Goal: Transaction & Acquisition: Subscribe to service/newsletter

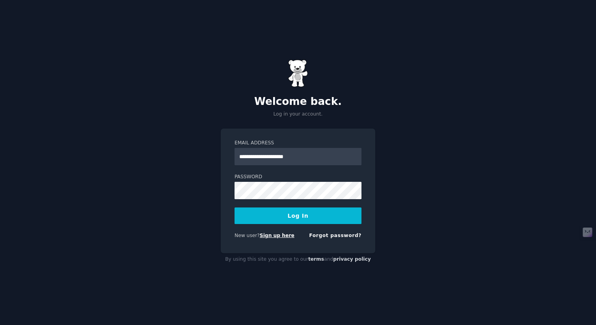
click at [276, 237] on link "Sign up here" at bounding box center [277, 236] width 35 height 6
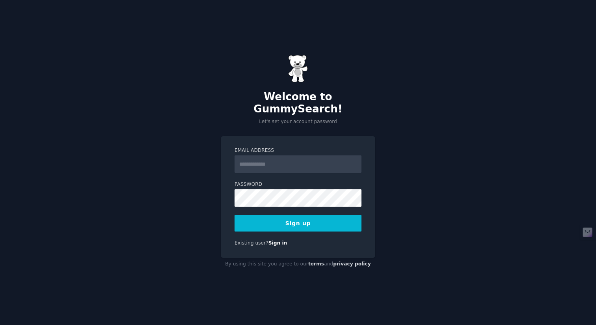
click at [247, 159] on input "Email Address" at bounding box center [298, 163] width 127 height 17
type input "**********"
click at [328, 215] on button "Sign up" at bounding box center [298, 223] width 127 height 17
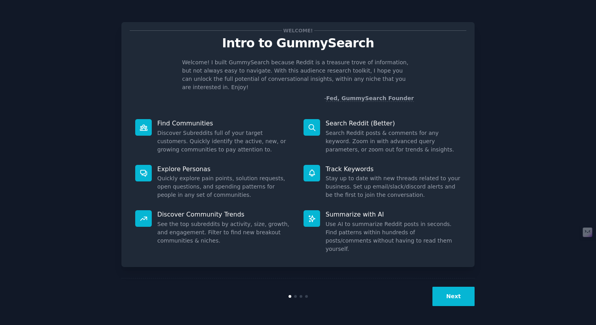
click at [440, 298] on button "Next" at bounding box center [454, 296] width 42 height 19
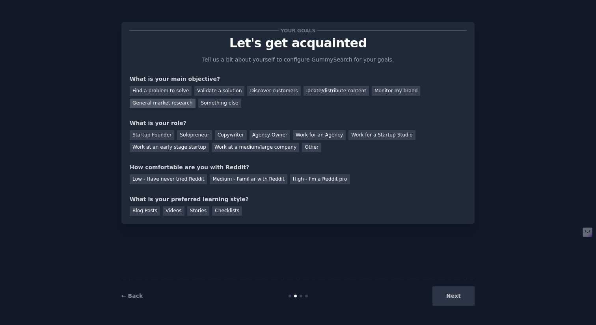
click at [158, 101] on div "General market research" at bounding box center [163, 104] width 66 height 10
click at [195, 133] on div "Solopreneur" at bounding box center [194, 135] width 35 height 10
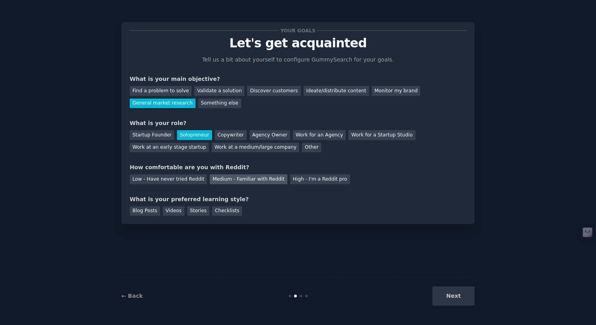
click at [250, 179] on div "Medium - Familiar with Reddit" at bounding box center [248, 179] width 77 height 10
click at [179, 213] on div "Videos" at bounding box center [174, 211] width 22 height 10
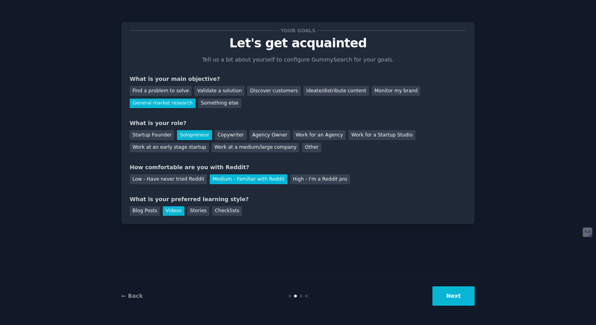
click at [450, 291] on button "Next" at bounding box center [454, 295] width 42 height 19
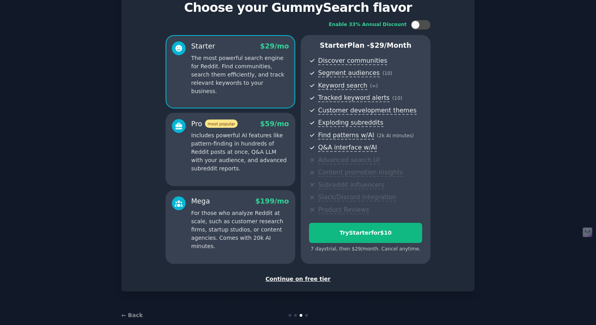
scroll to position [49, 0]
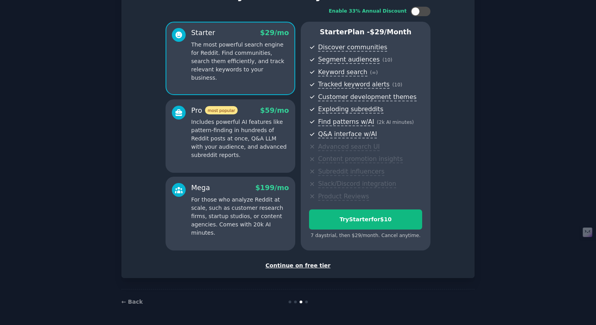
click at [303, 263] on div "Continue on free tier" at bounding box center [298, 265] width 337 height 8
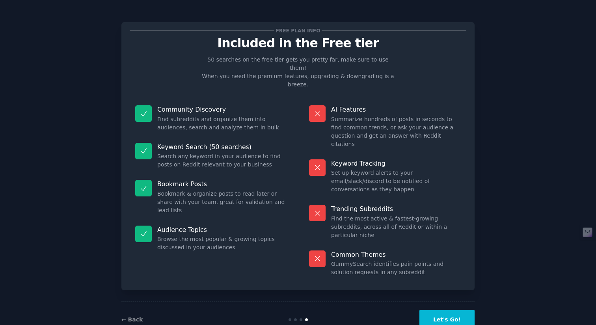
click at [445, 310] on button "Let's Go!" at bounding box center [447, 319] width 55 height 19
